Goal: Task Accomplishment & Management: Manage account settings

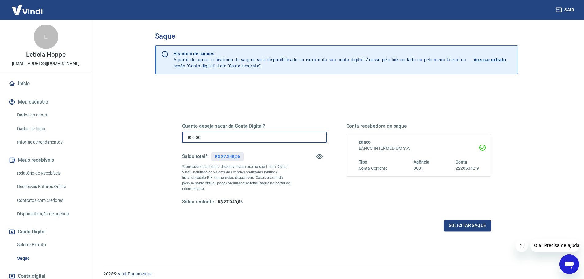
drag, startPoint x: 218, startPoint y: 136, endPoint x: 151, endPoint y: 137, distance: 66.6
click at [151, 137] on div "Saque Histórico de saques A partir de agora, o histórico de saques será disponi…" at bounding box center [337, 139] width 378 height 239
type input "R$ 5.000,00"
click at [461, 224] on button "Solicitar saque" at bounding box center [467, 225] width 47 height 11
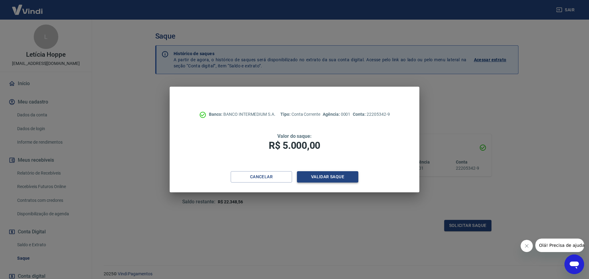
click at [348, 180] on button "Validar saque" at bounding box center [327, 176] width 61 height 11
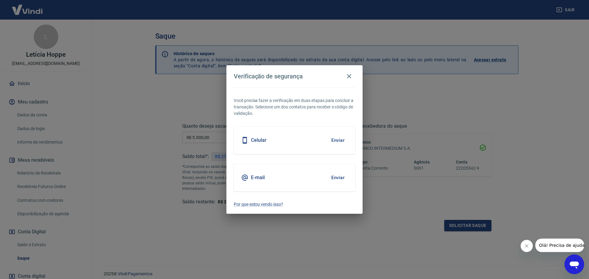
click at [344, 140] on button "Enviar" at bounding box center [338, 140] width 20 height 13
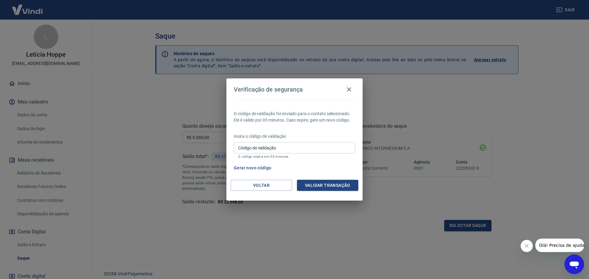
click at [337, 150] on input "Código de validação" at bounding box center [294, 147] width 121 height 11
type input "766240"
click at [336, 187] on button "Validar transação" at bounding box center [327, 185] width 61 height 11
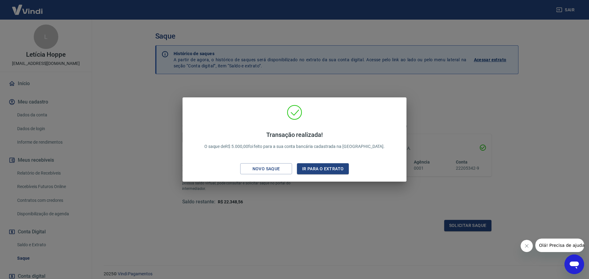
click at [279, 171] on div "Novo saque" at bounding box center [266, 169] width 42 height 8
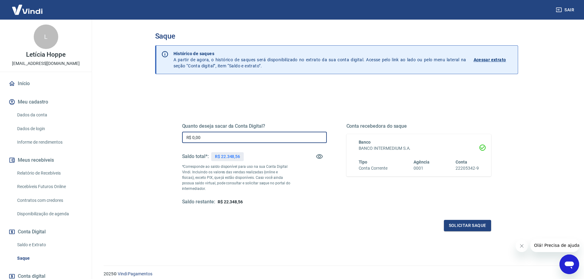
drag, startPoint x: 213, startPoint y: 137, endPoint x: 158, endPoint y: 136, distance: 54.6
click at [159, 136] on div "Quanto deseja sacar da Conta Digital? R$ 0,00 ​ Saldo total*: R$ 22.348,56 *Cor…" at bounding box center [336, 193] width 363 height 219
type input "R$ 22.348,56"
click at [455, 224] on button "Solicitar saque" at bounding box center [467, 225] width 47 height 11
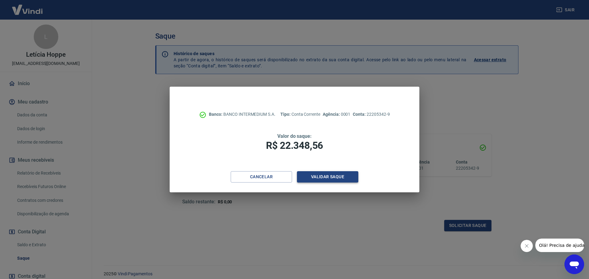
click at [324, 175] on button "Validar saque" at bounding box center [327, 176] width 61 height 11
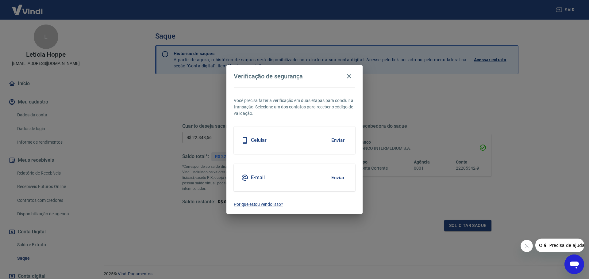
click at [337, 141] on button "Enviar" at bounding box center [338, 140] width 20 height 13
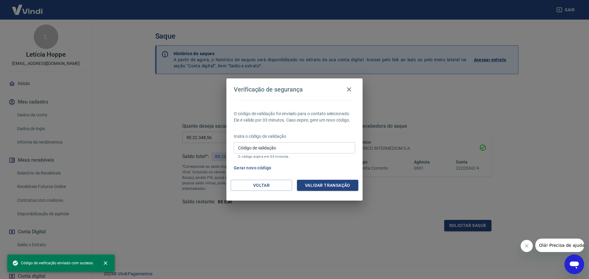
click at [307, 148] on input "Código de validação" at bounding box center [294, 147] width 121 height 11
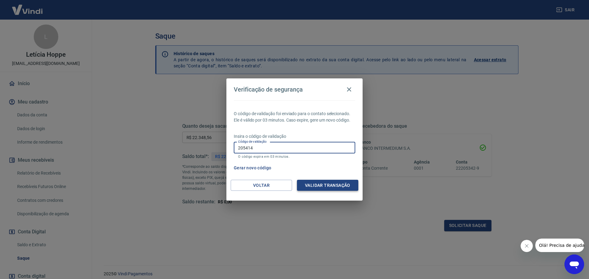
type input "205414"
click at [320, 184] on button "Validar transação" at bounding box center [327, 185] width 61 height 11
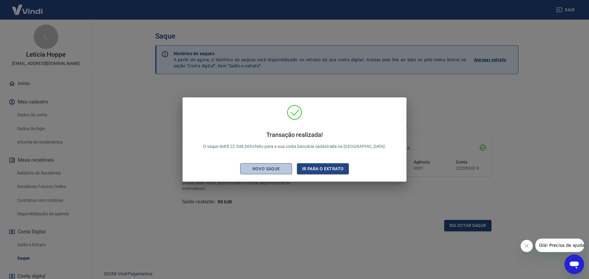
click at [279, 171] on div "Novo saque" at bounding box center [266, 169] width 42 height 8
